Goal: Information Seeking & Learning: Learn about a topic

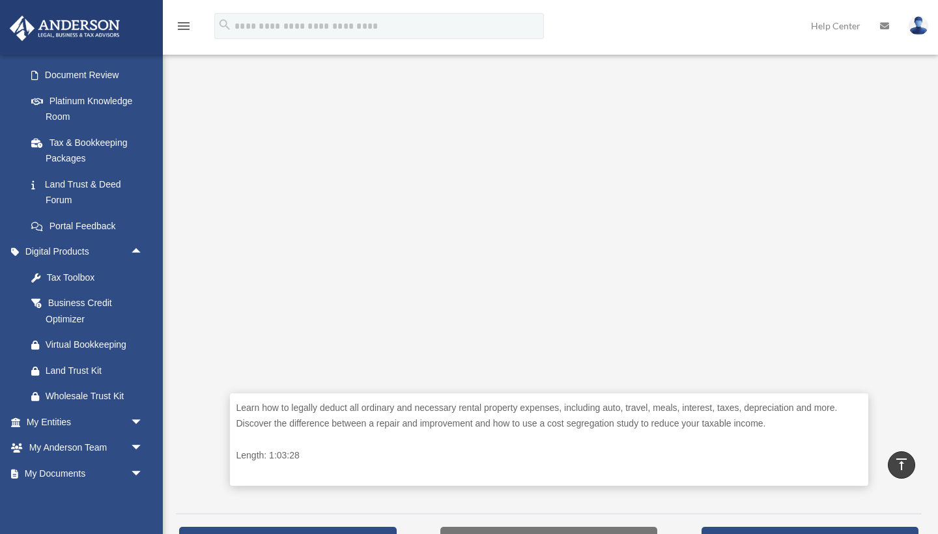
scroll to position [304, 0]
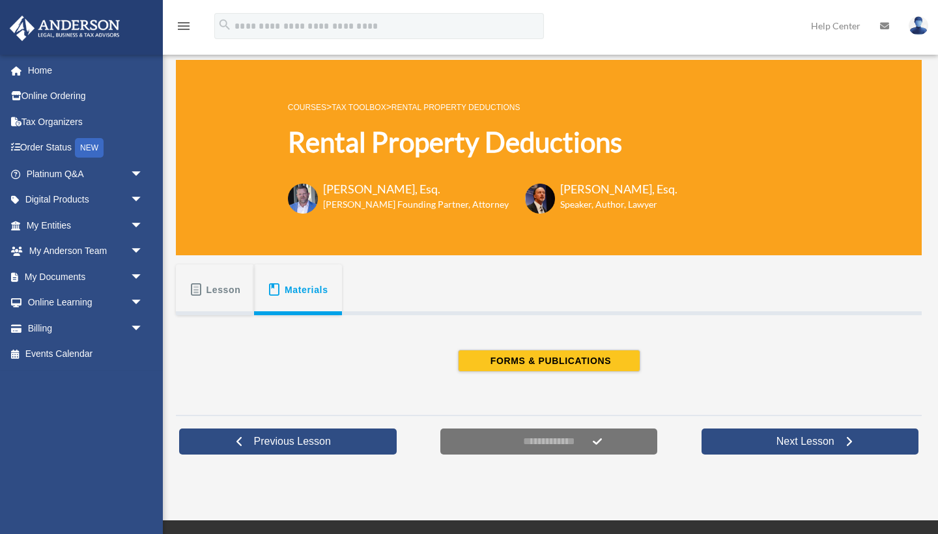
scroll to position [86, 0]
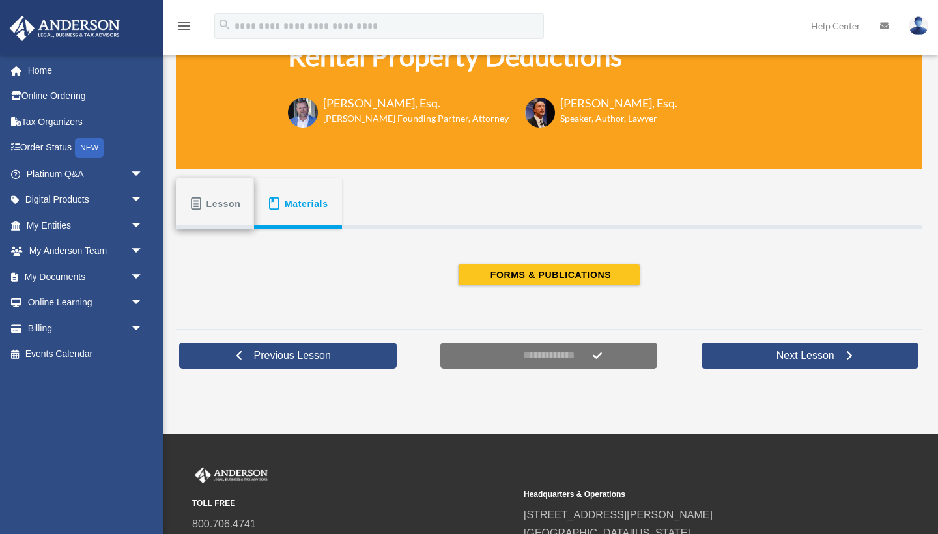
click at [224, 203] on span "Lesson" at bounding box center [223, 203] width 35 height 23
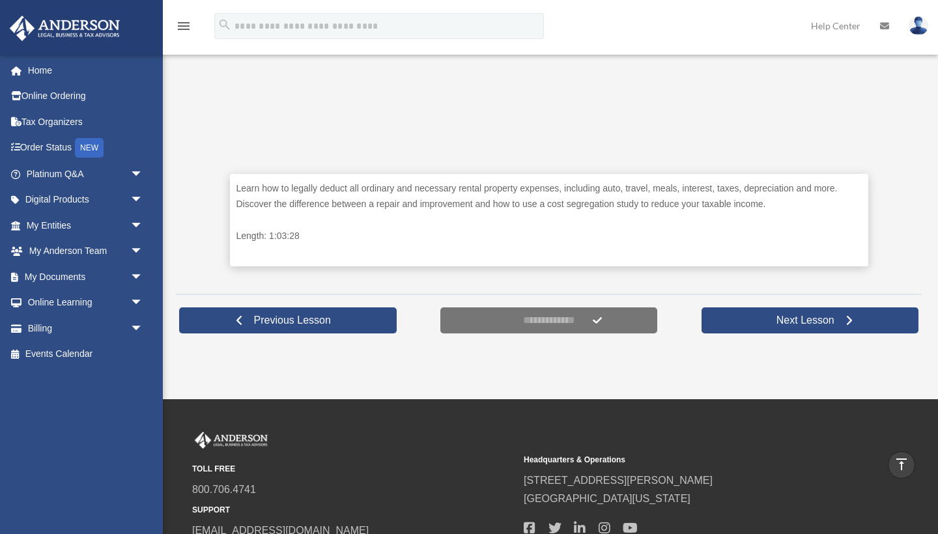
scroll to position [483, 0]
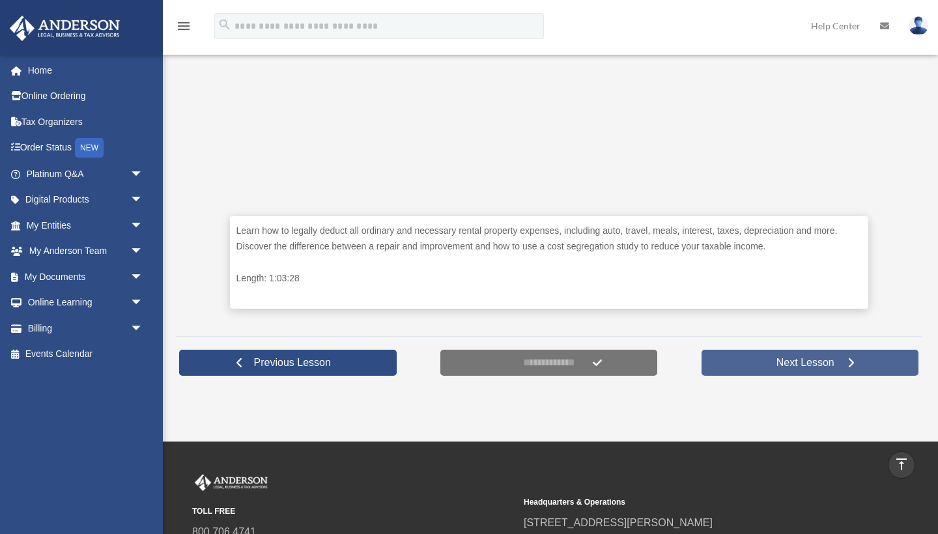
click at [789, 361] on span "Next Lesson" at bounding box center [805, 362] width 79 height 13
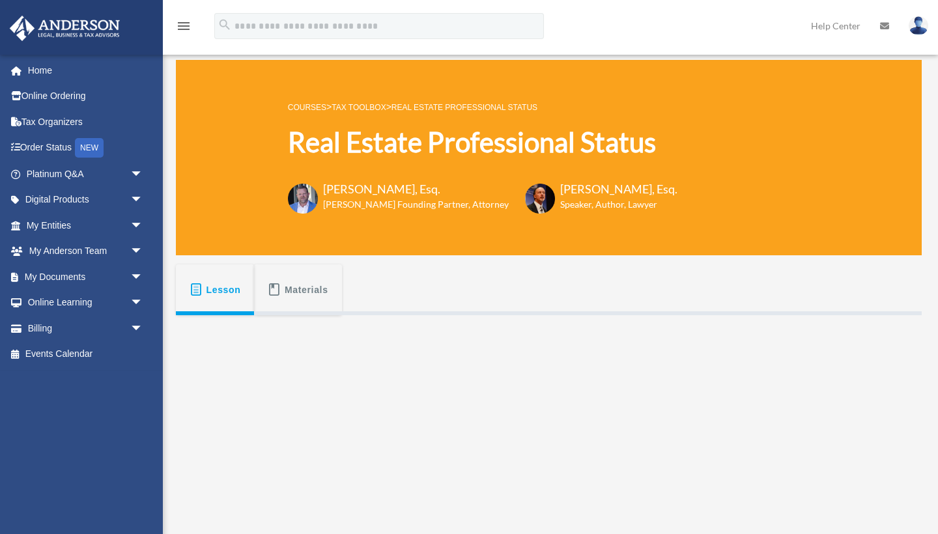
click at [435, 108] on link "Real Estate Professional Status" at bounding box center [464, 107] width 146 height 9
click at [376, 111] on link "Tax Toolbox" at bounding box center [358, 107] width 54 height 9
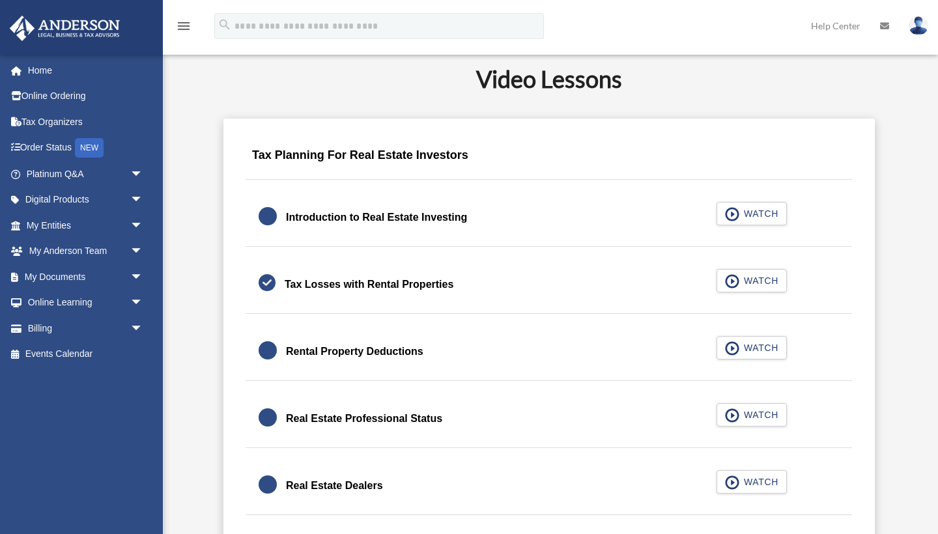
scroll to position [752, 0]
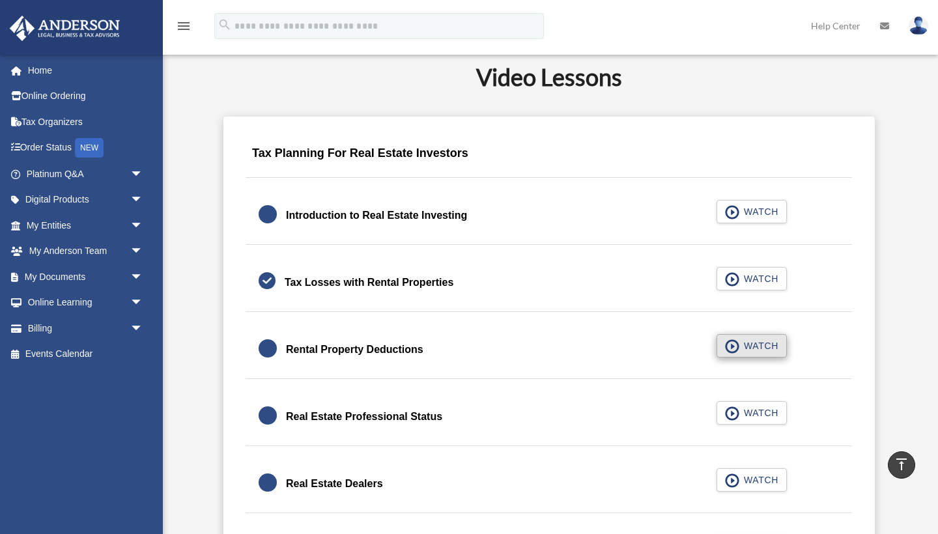
click at [753, 350] on span "WATCH" at bounding box center [759, 345] width 38 height 13
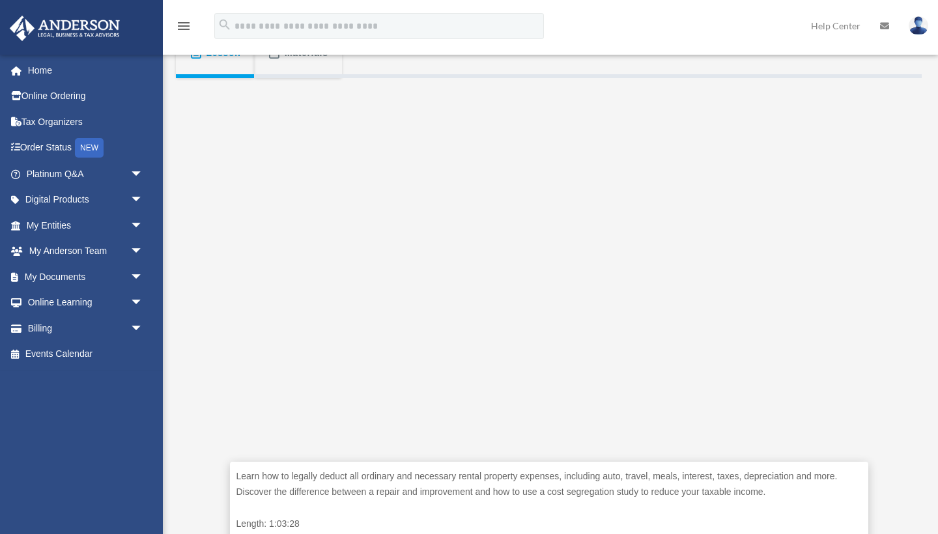
scroll to position [271, 0]
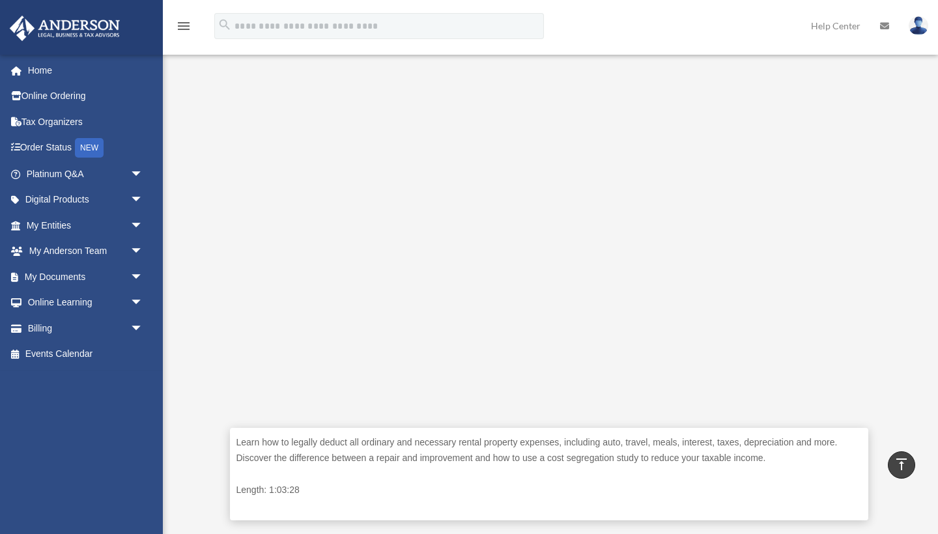
drag, startPoint x: 194, startPoint y: 281, endPoint x: 216, endPoint y: 281, distance: 22.1
click at [194, 281] on div "Learn how to legally deduct all ordinary and necessary rental property expenses…" at bounding box center [549, 291] width 746 height 495
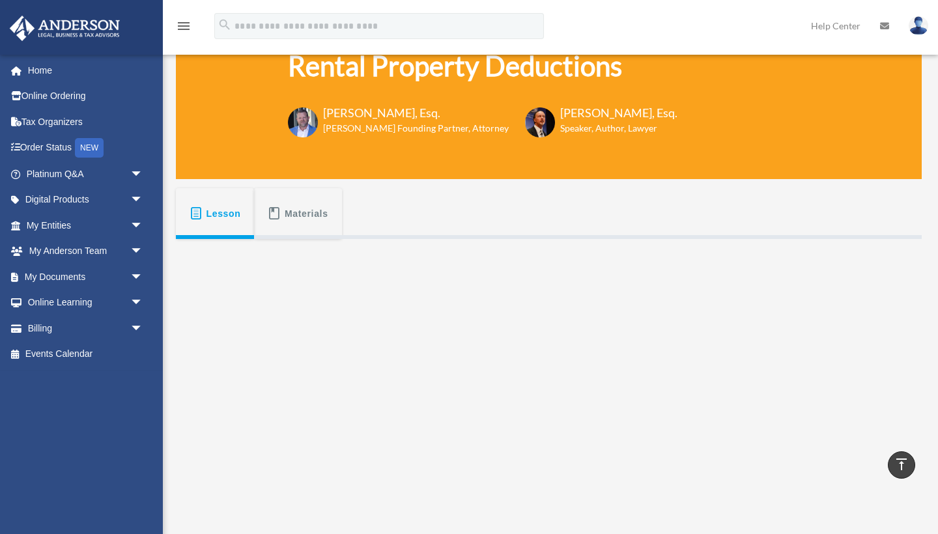
scroll to position [76, 0]
